Goal: Navigation & Orientation: Find specific page/section

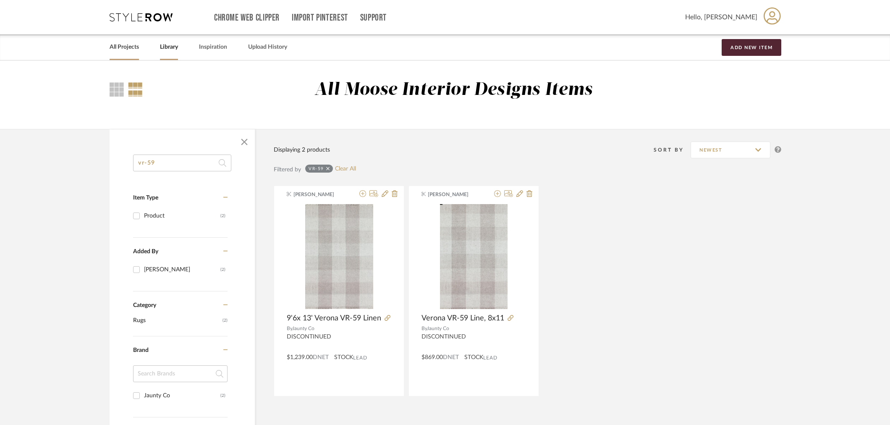
click at [113, 48] on link "All Projects" at bounding box center [124, 47] width 29 height 11
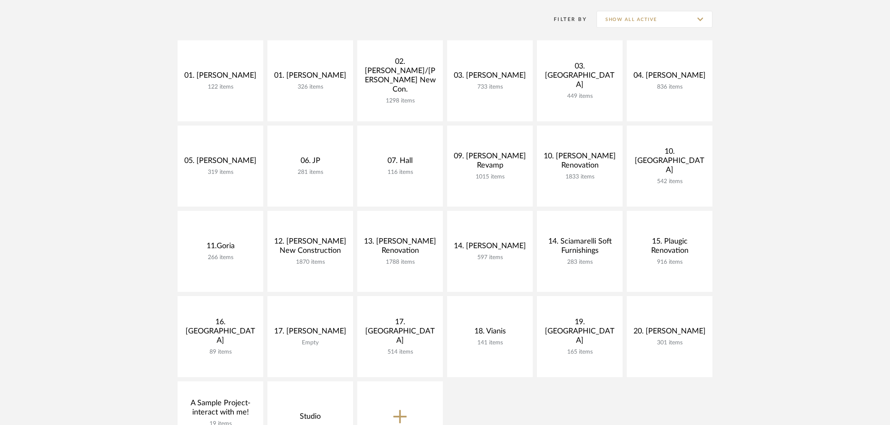
scroll to position [167, 0]
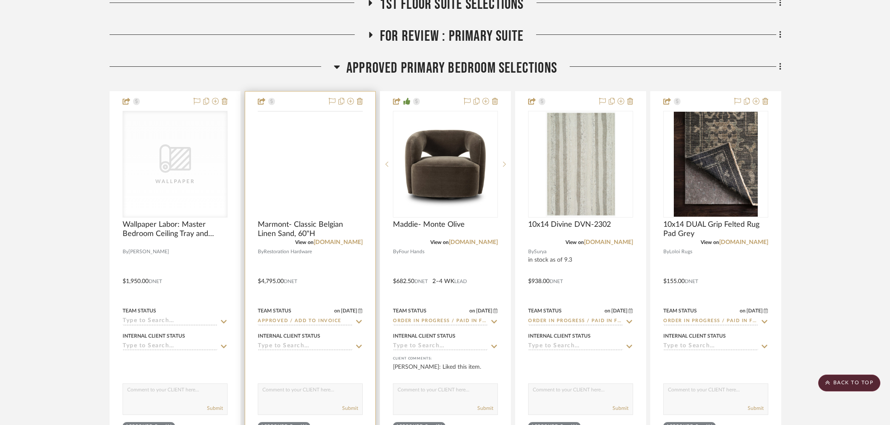
scroll to position [373, 0]
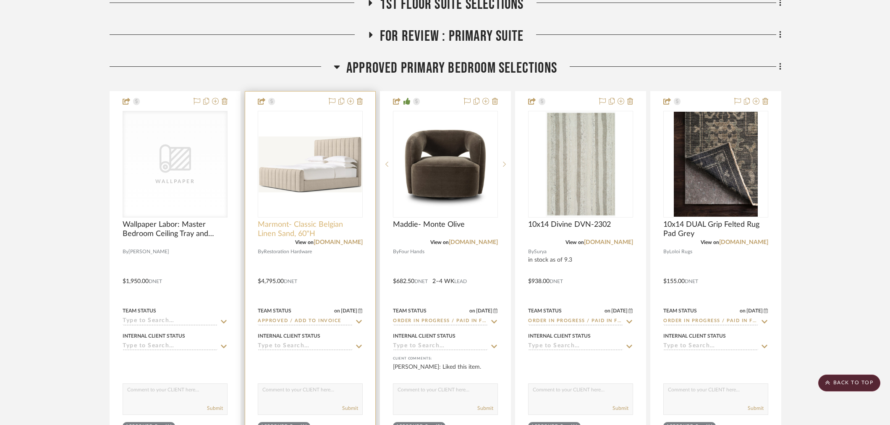
click at [280, 220] on span "Marmont- Classic Belgian Linen Sand, 60"H" at bounding box center [310, 229] width 105 height 18
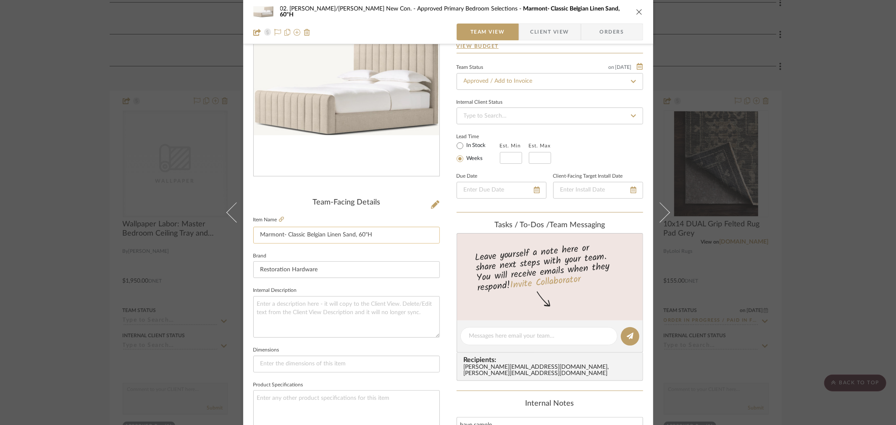
scroll to position [0, 0]
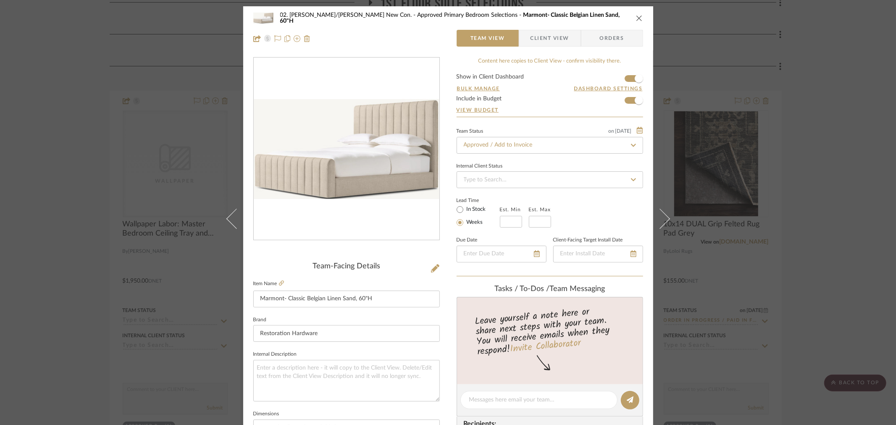
click at [403, 183] on img "0" at bounding box center [347, 149] width 186 height 100
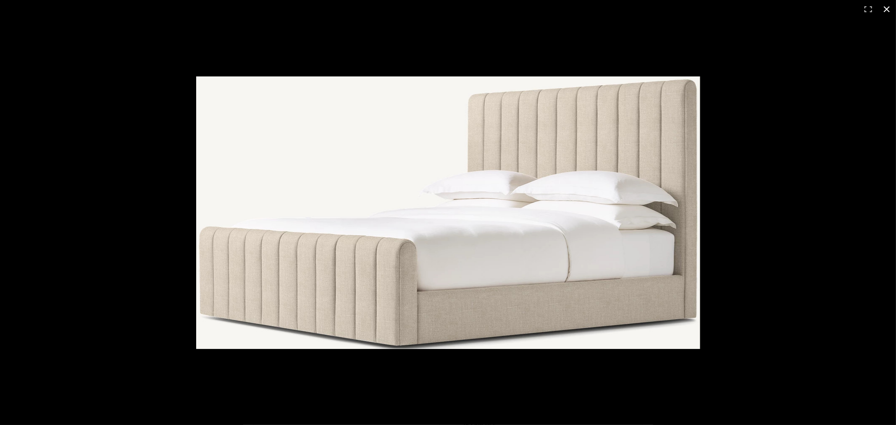
click at [884, 308] on div at bounding box center [448, 212] width 896 height 425
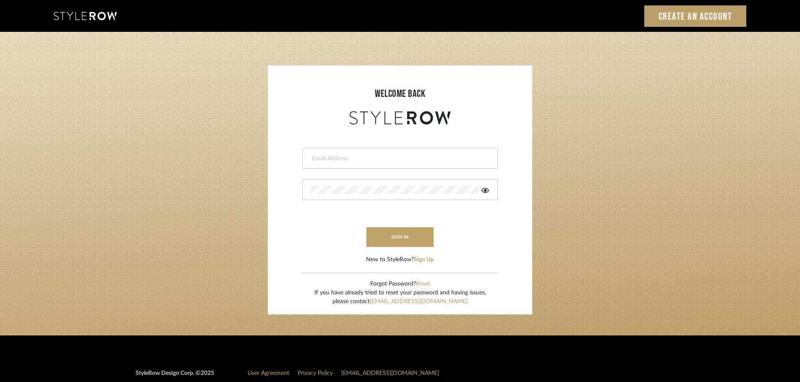
click at [370, 159] on input "email" at bounding box center [399, 158] width 176 height 8
type input "angelena@mooseinteriordesigns.com"
click at [404, 236] on button "sign in" at bounding box center [400, 238] width 67 height 20
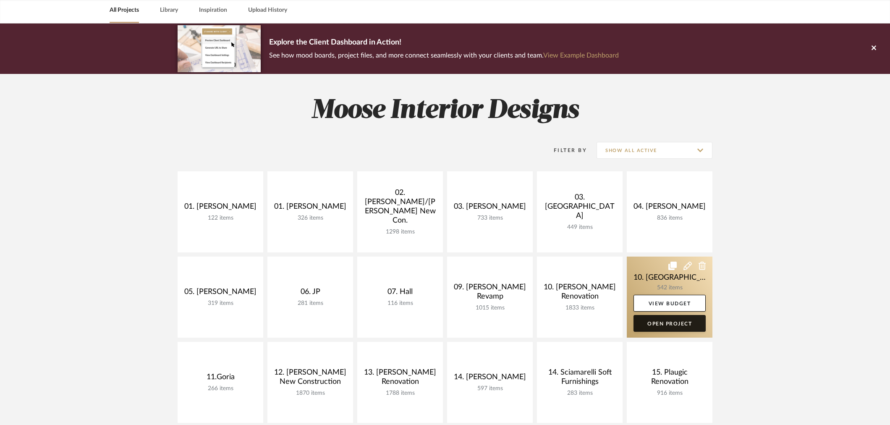
scroll to position [47, 0]
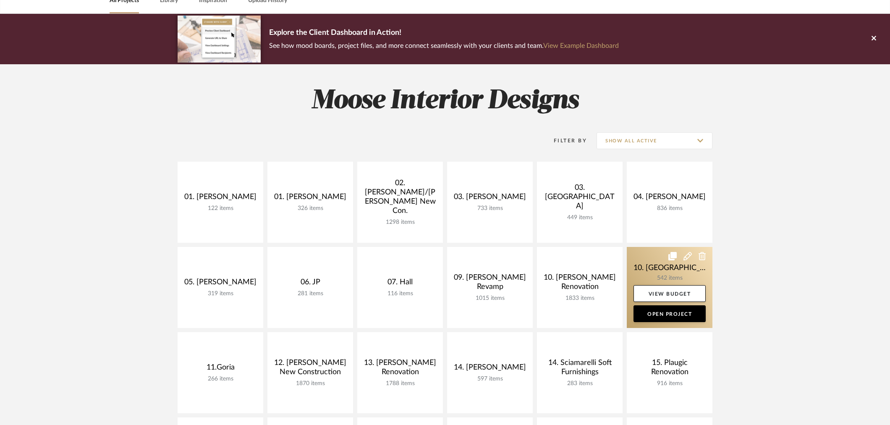
click at [644, 271] on link at bounding box center [670, 287] width 86 height 81
